Goal: Task Accomplishment & Management: Manage account settings

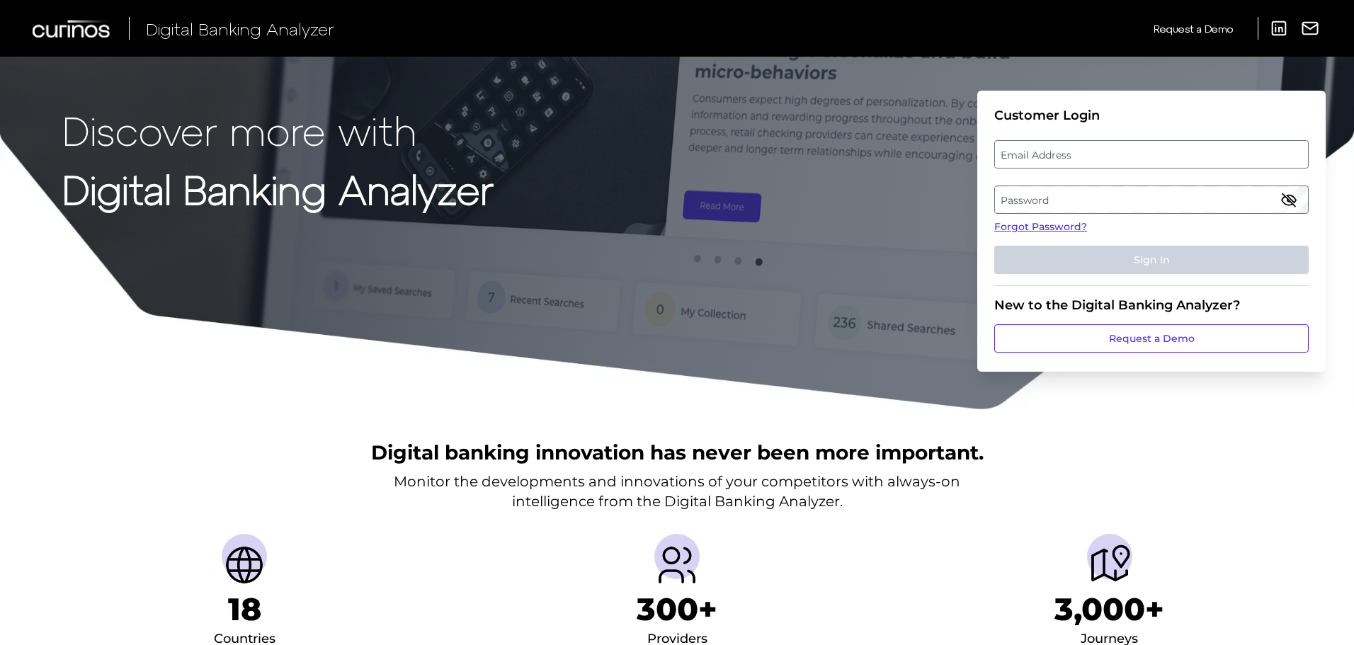
click at [1130, 151] on label "Email Address" at bounding box center [1151, 154] width 312 height 25
click at [1130, 151] on input "email" at bounding box center [1151, 154] width 314 height 28
click at [1078, 147] on input "Email Address" at bounding box center [1151, 154] width 314 height 28
click at [1123, 201] on label "Password" at bounding box center [1151, 199] width 312 height 25
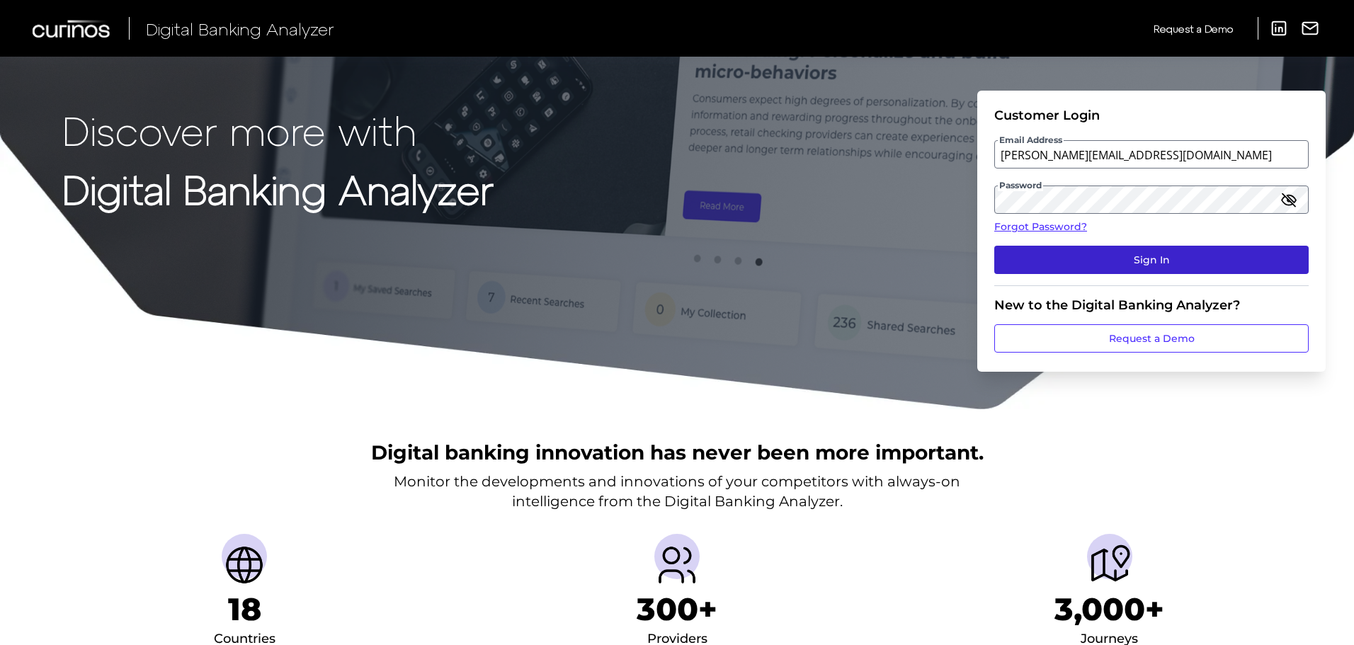
click at [1121, 265] on button "Sign In" at bounding box center [1151, 260] width 314 height 28
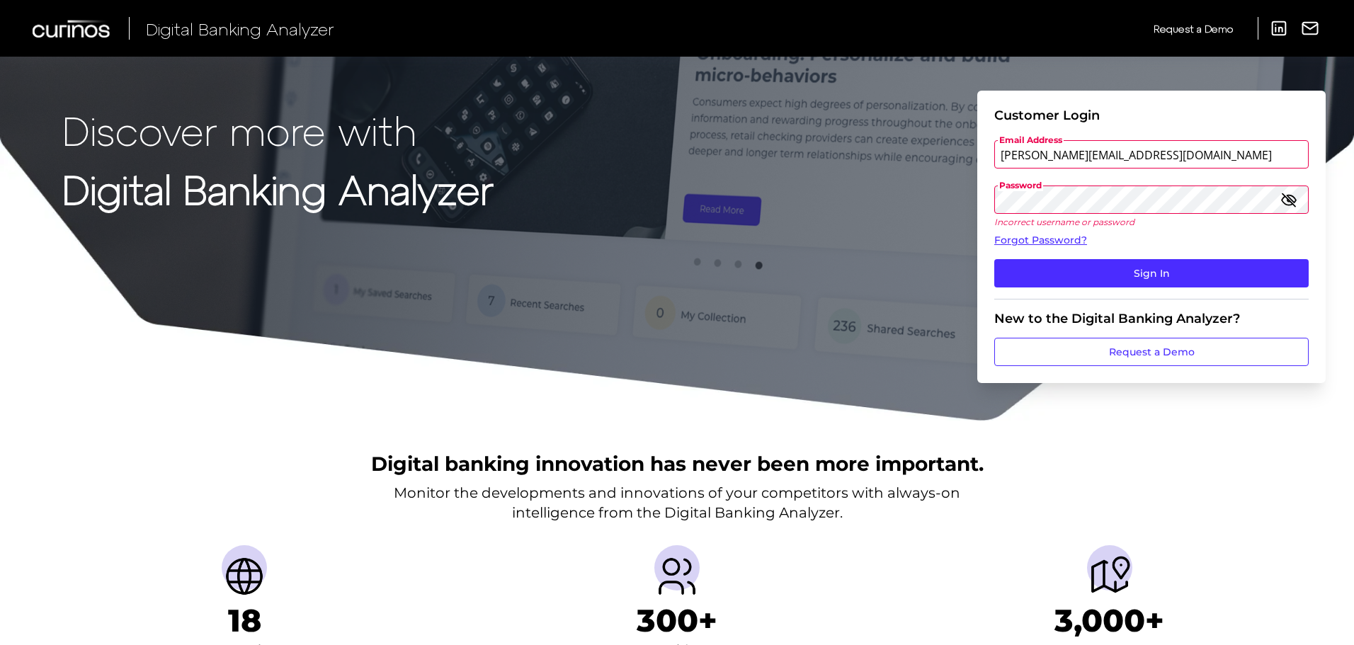
click at [1128, 158] on input "[PERSON_NAME][EMAIL_ADDRESS][DOMAIN_NAME]" at bounding box center [1151, 154] width 314 height 28
drag, startPoint x: 1128, startPoint y: 158, endPoint x: 837, endPoint y: 164, distance: 290.3
click at [848, 164] on div "Discover more with Digital Banking Analyzer Customer Login Email Address [PERSO…" at bounding box center [677, 211] width 1354 height 422
paste input "[PERSON_NAME].white"
type input "[PERSON_NAME][EMAIL_ADDRESS][DOMAIN_NAME]"
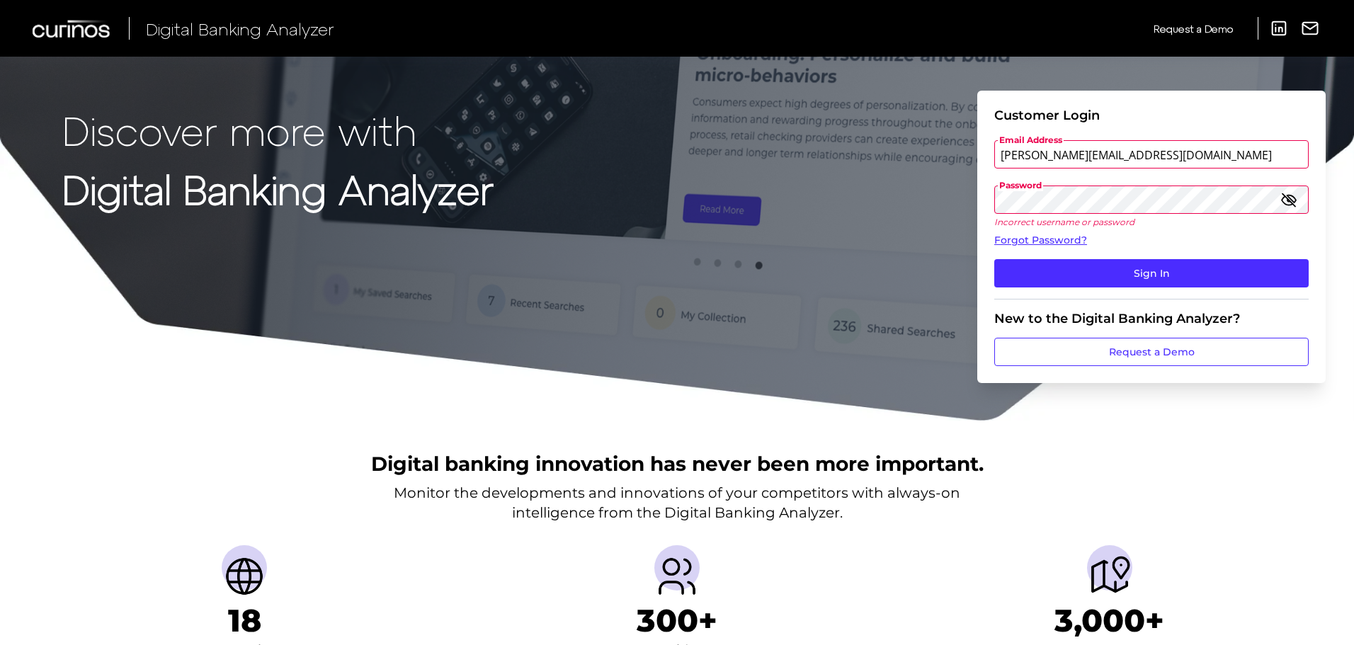
click at [814, 228] on div "Discover more with Digital Banking Analyzer Customer Login Email Address [PERSO…" at bounding box center [677, 211] width 1354 height 422
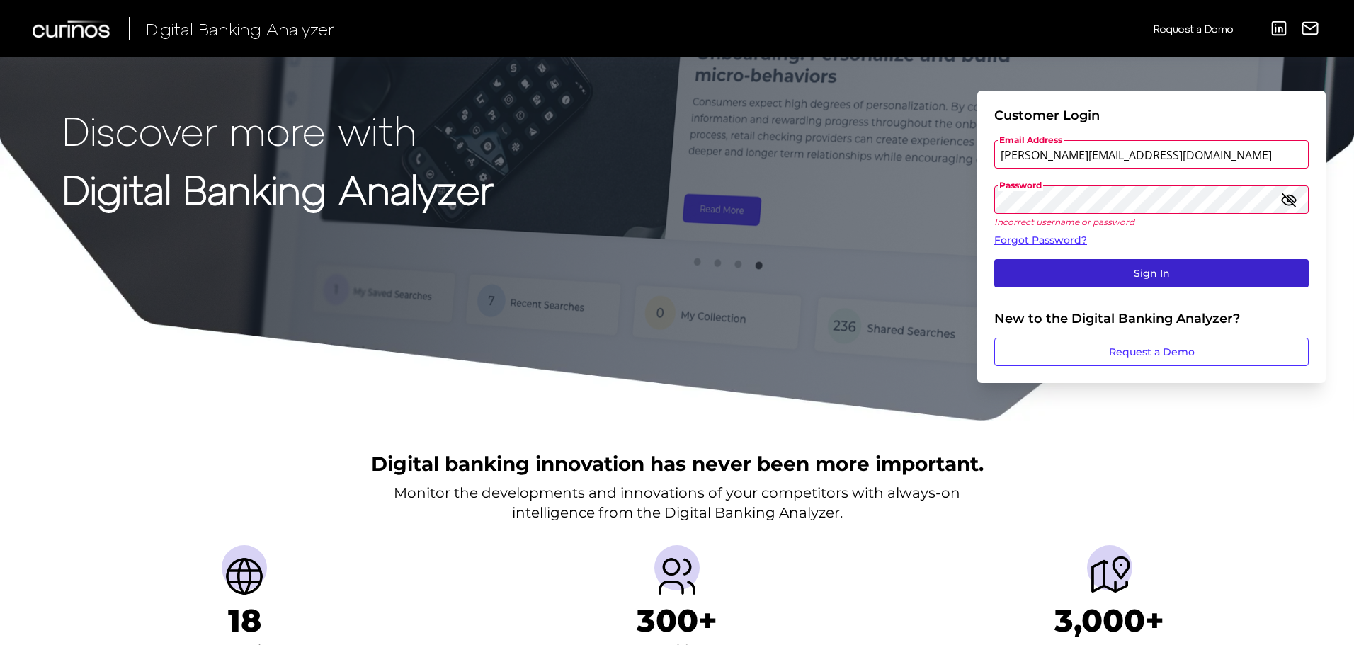
click at [1094, 278] on button "Sign In" at bounding box center [1151, 273] width 314 height 28
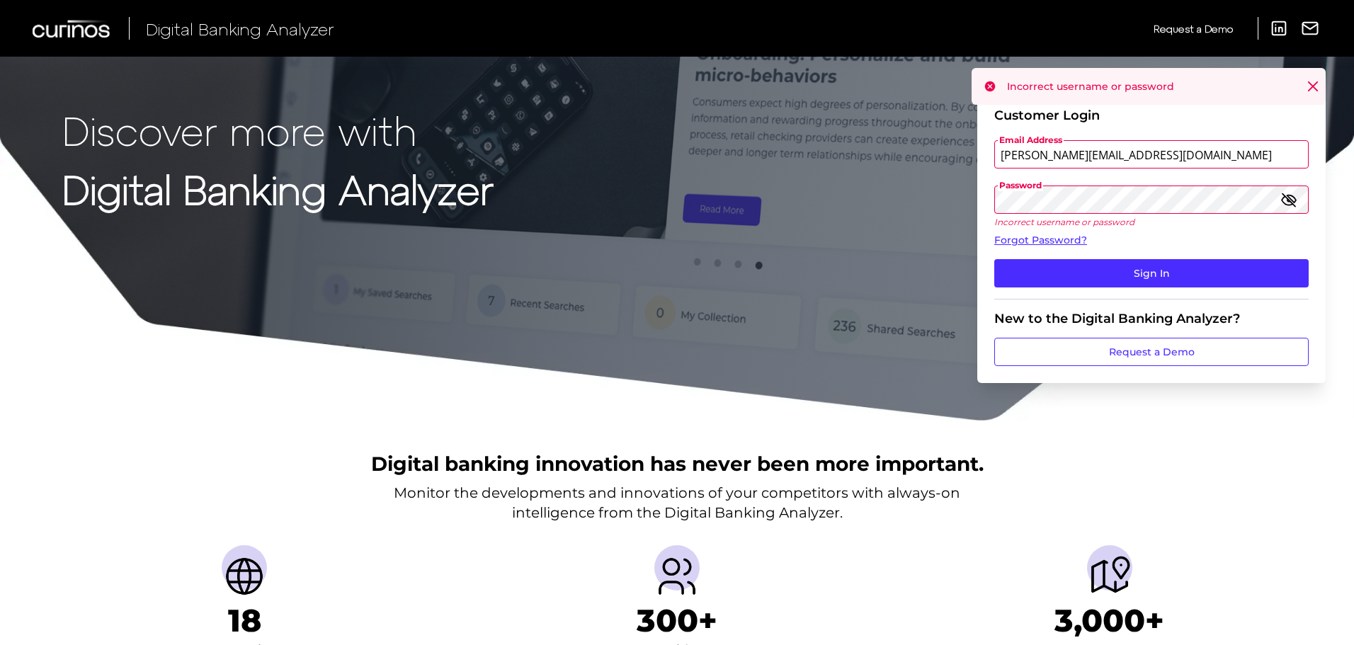
click at [1311, 88] on icon at bounding box center [1312, 86] width 8 height 8
